Goal: Information Seeking & Learning: Learn about a topic

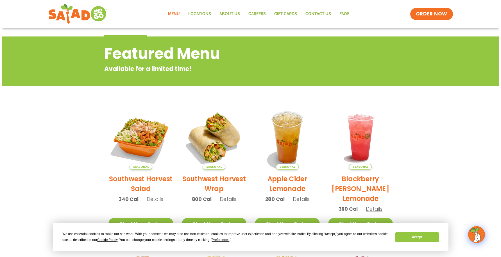
scroll to position [19, 0]
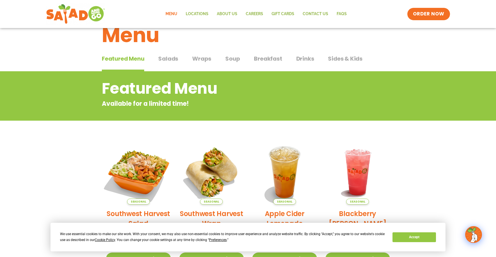
click at [136, 181] on img at bounding box center [139, 172] width 76 height 76
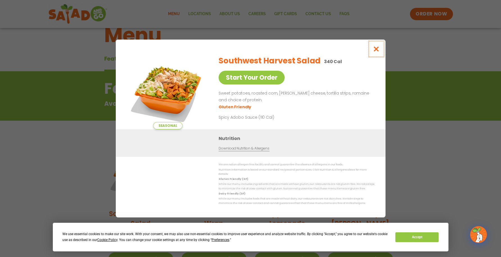
click at [378, 50] on icon "Close modal" at bounding box center [375, 49] width 7 height 6
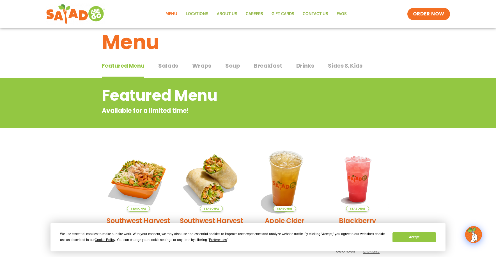
scroll to position [0, 0]
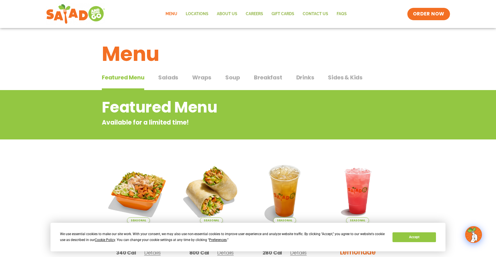
click at [169, 77] on span "Salads" at bounding box center [168, 77] width 20 height 8
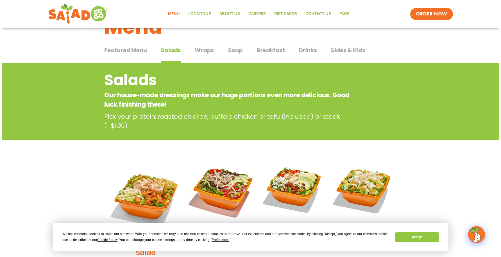
scroll to position [84, 0]
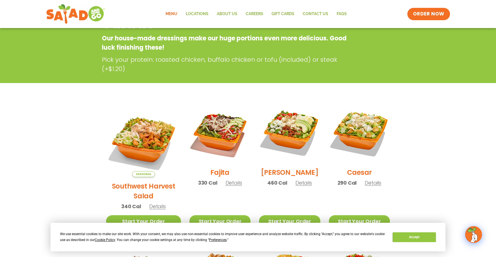
click at [286, 176] on h2 "[PERSON_NAME]" at bounding box center [290, 173] width 58 height 10
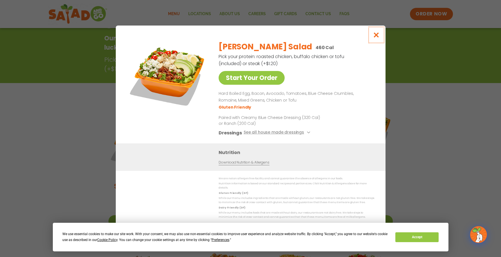
click at [376, 37] on icon "Close modal" at bounding box center [375, 35] width 7 height 6
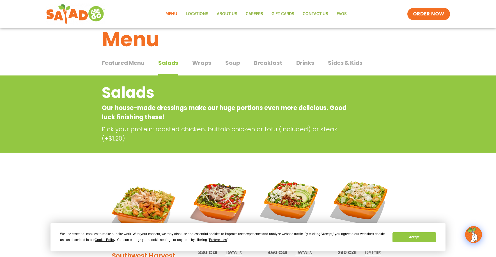
scroll to position [0, 0]
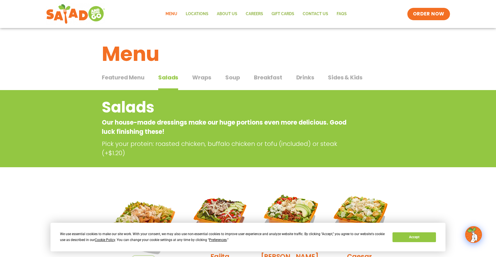
click at [174, 13] on link "Menu" at bounding box center [171, 14] width 20 height 13
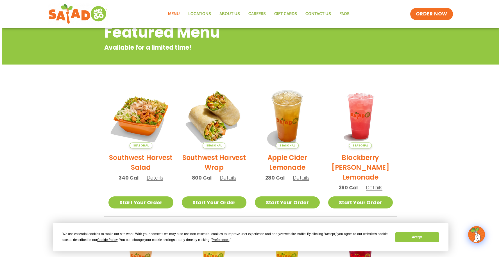
scroll to position [84, 0]
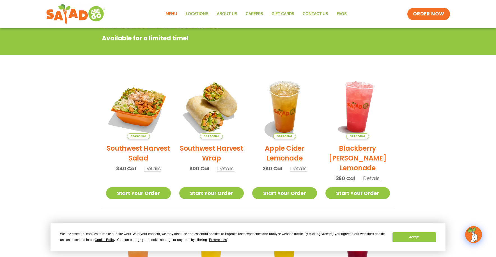
click at [360, 113] on img at bounding box center [358, 107] width 76 height 76
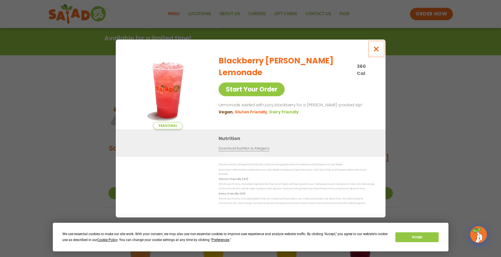
click at [376, 49] on icon "Close modal" at bounding box center [375, 49] width 7 height 6
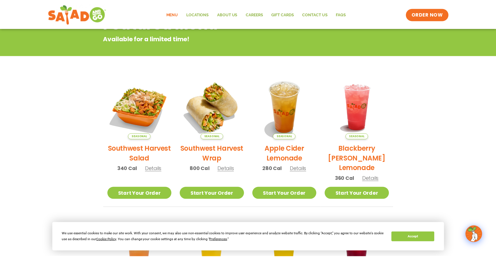
scroll to position [90, 0]
